Goal: Navigation & Orientation: Go to known website

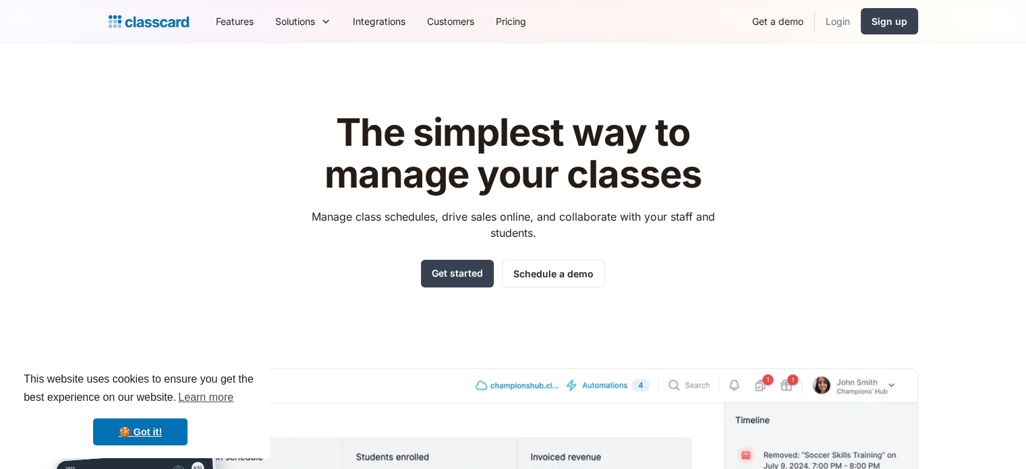
click at [833, 18] on link "Login" at bounding box center [838, 21] width 46 height 30
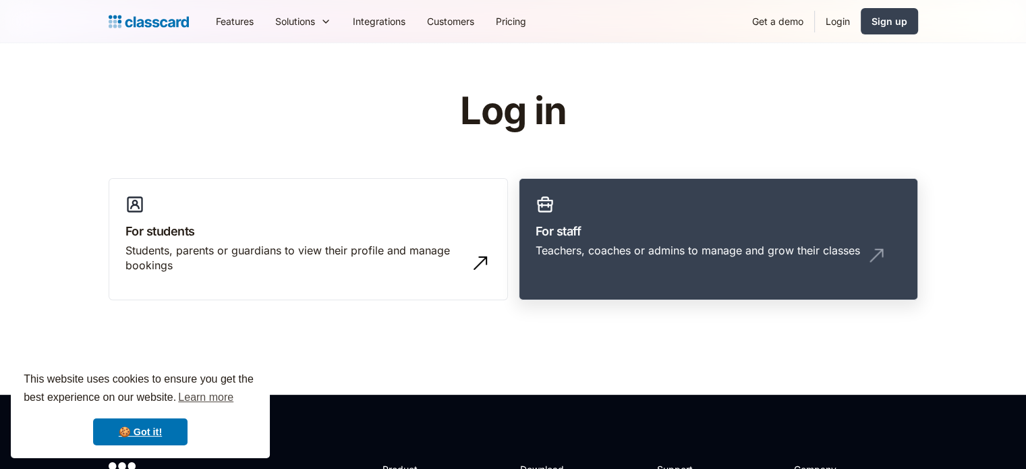
click at [604, 229] on h3 "For staff" at bounding box center [719, 231] width 366 height 18
